Goal: Information Seeking & Learning: Find specific fact

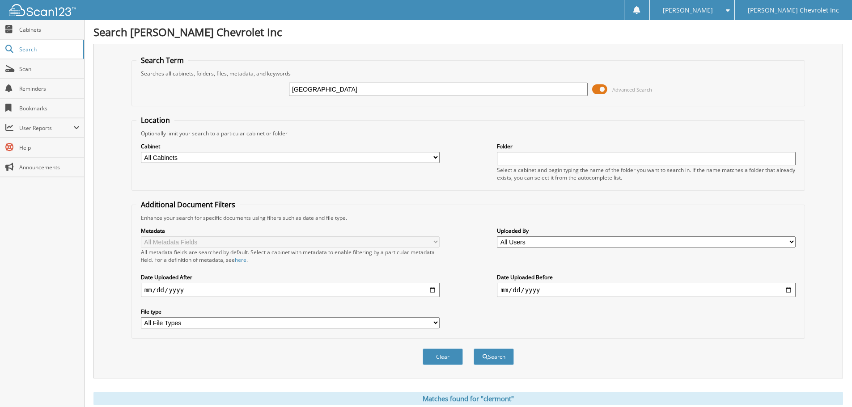
click at [339, 88] on input "[GEOGRAPHIC_DATA]" at bounding box center [438, 89] width 299 height 13
paste input "[US_VEHICLE_IDENTIFICATION_NUMBER]"
type input "[US_VEHICLE_IDENTIFICATION_NUMBER]"
click at [473, 349] on button "Search" at bounding box center [493, 357] width 40 height 17
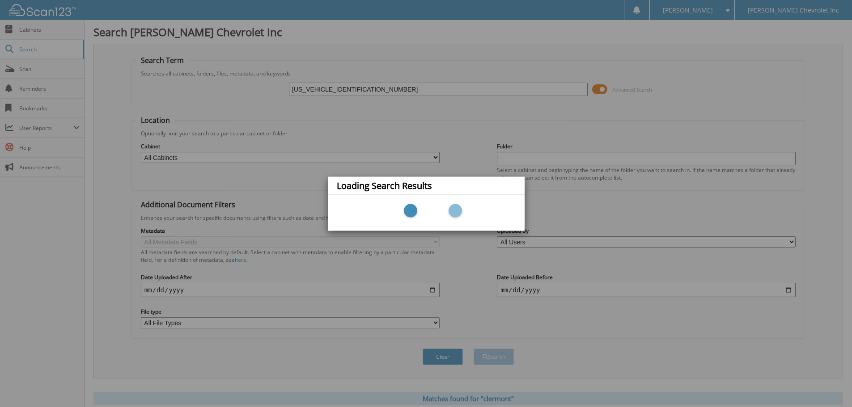
scroll to position [189, 0]
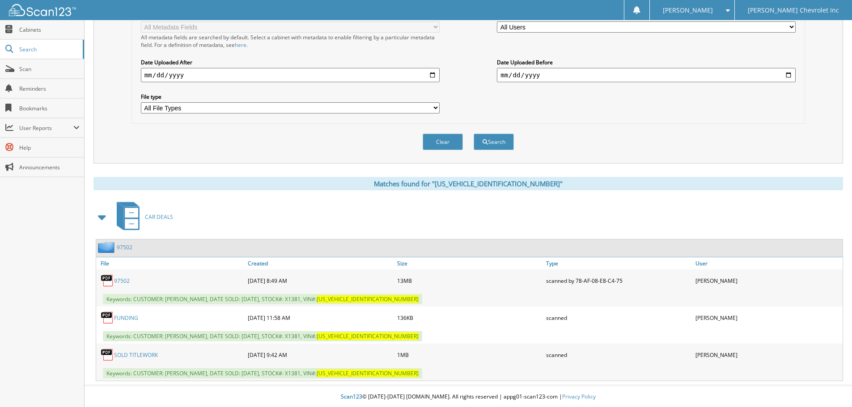
scroll to position [216, 0]
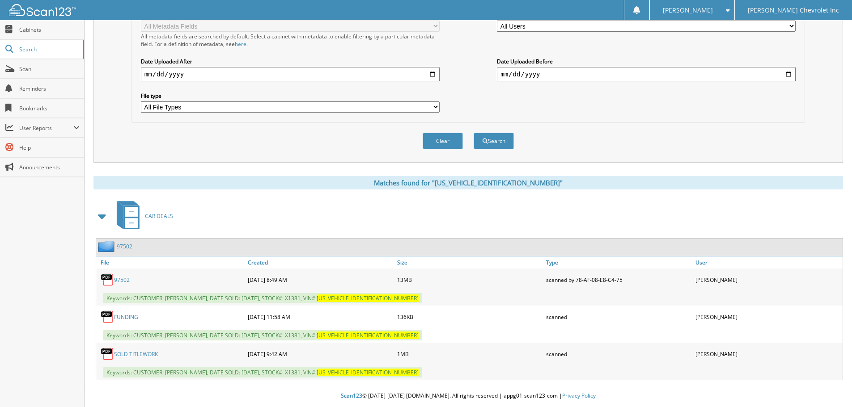
click at [122, 280] on link "97502" at bounding box center [122, 280] width 16 height 8
